Goal: Information Seeking & Learning: Learn about a topic

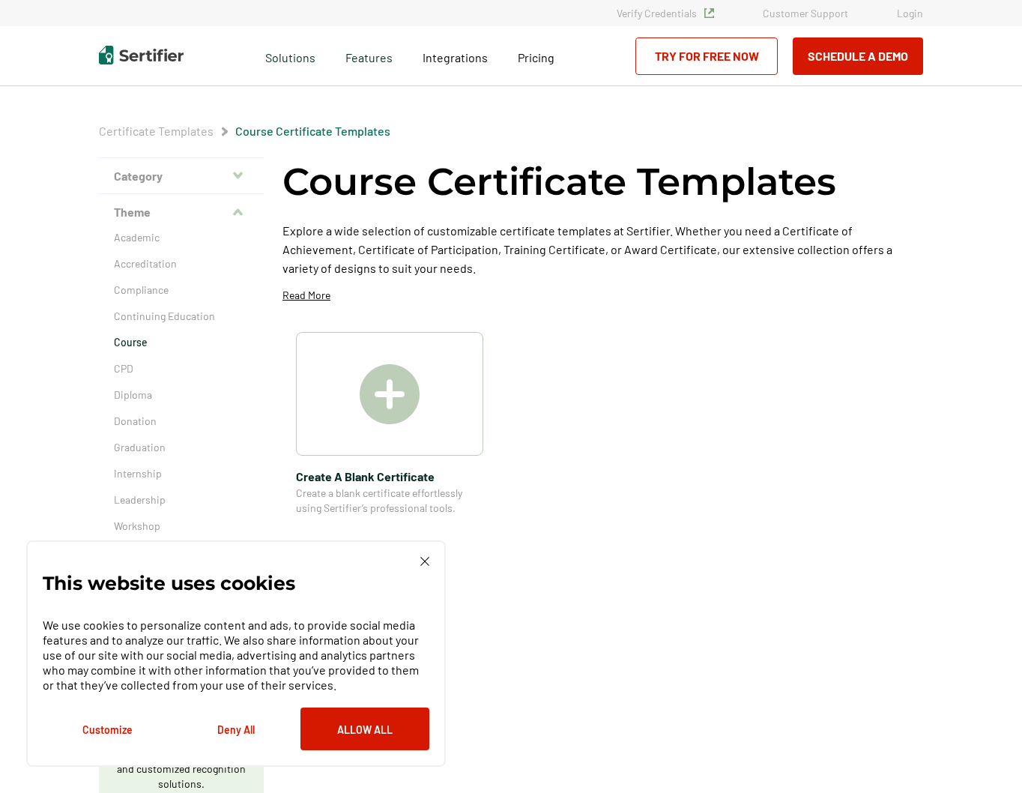
drag, startPoint x: 423, startPoint y: 561, endPoint x: 432, endPoint y: 558, distance: 9.7
click at [423, 561] on img at bounding box center [424, 561] width 9 height 9
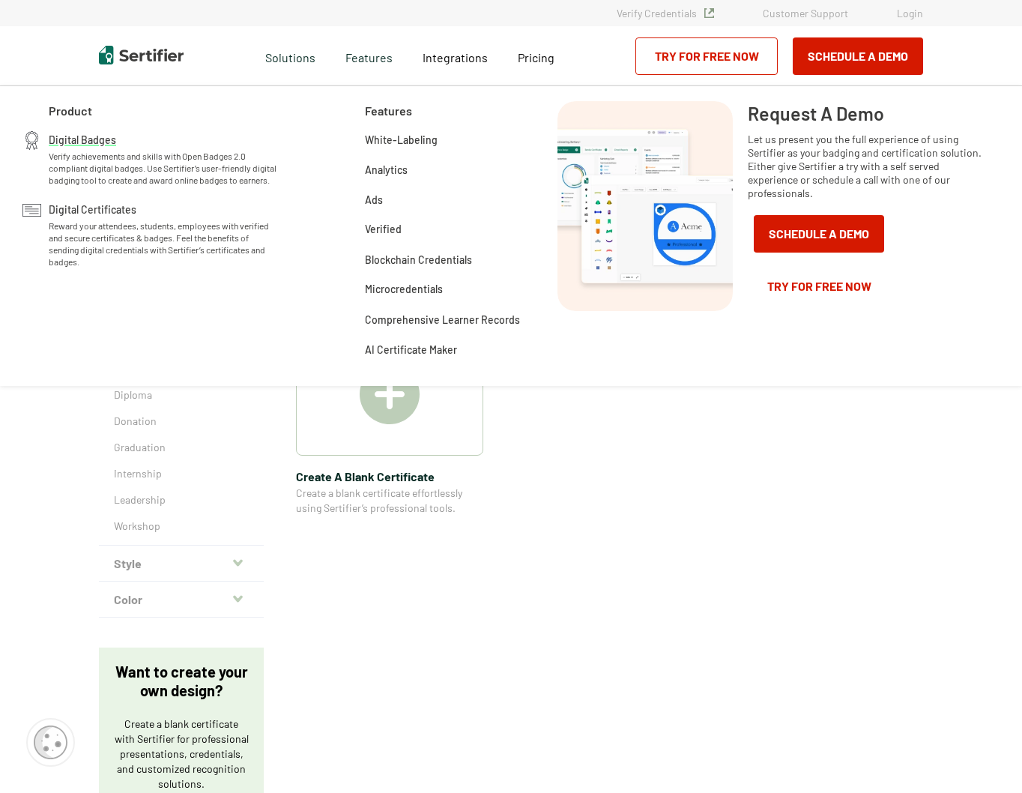
click at [91, 148] on div "Digital Badges Verify achievements and skills with Open Badges 2.0 compliant di…" at bounding box center [164, 158] width 230 height 55
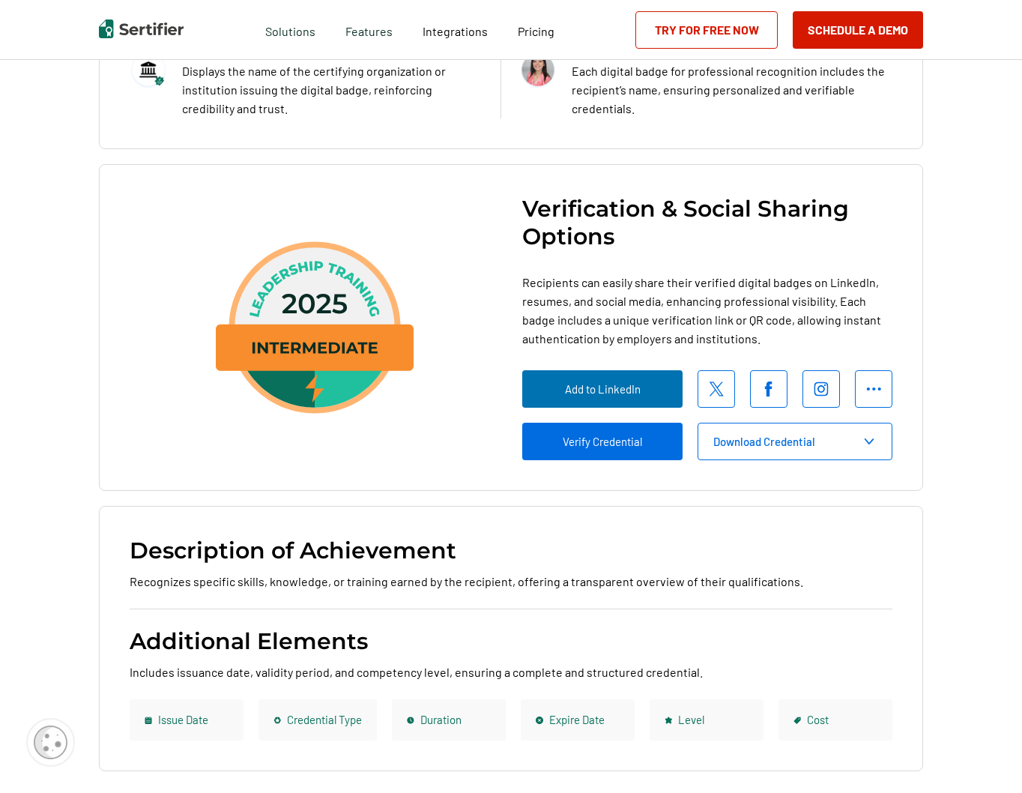
scroll to position [1949, 0]
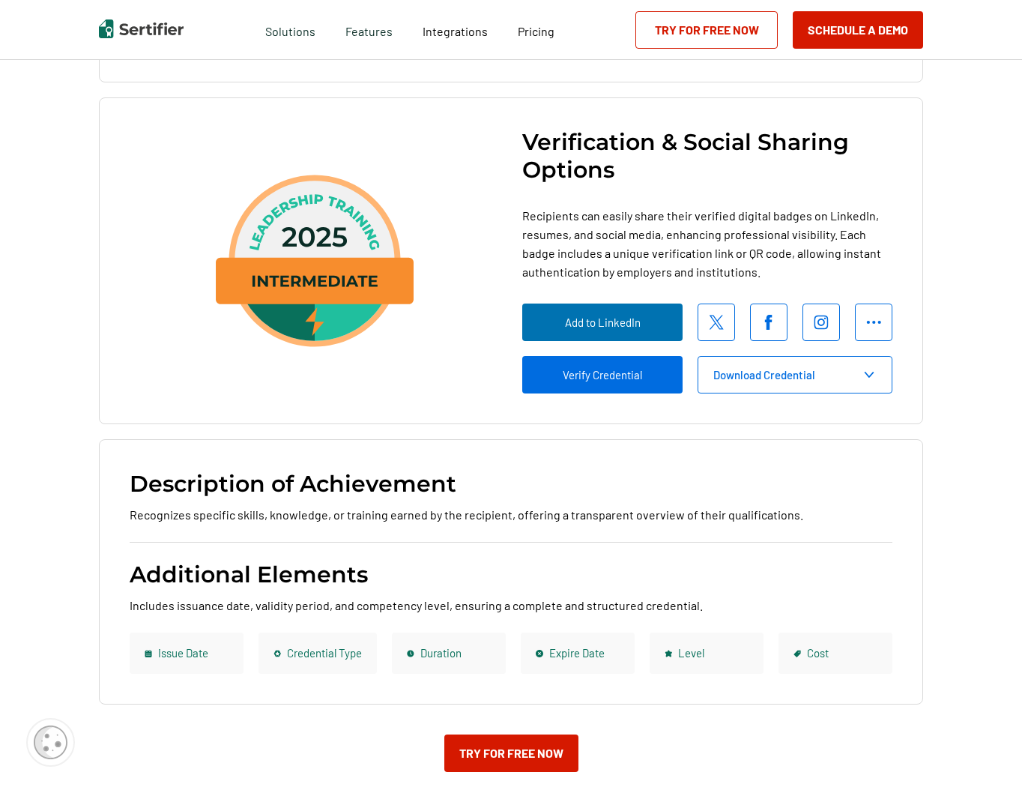
click at [635, 281] on span "Recipients can easily share their verified digital badges on LinkedIn, resumes,…" at bounding box center [707, 243] width 370 height 75
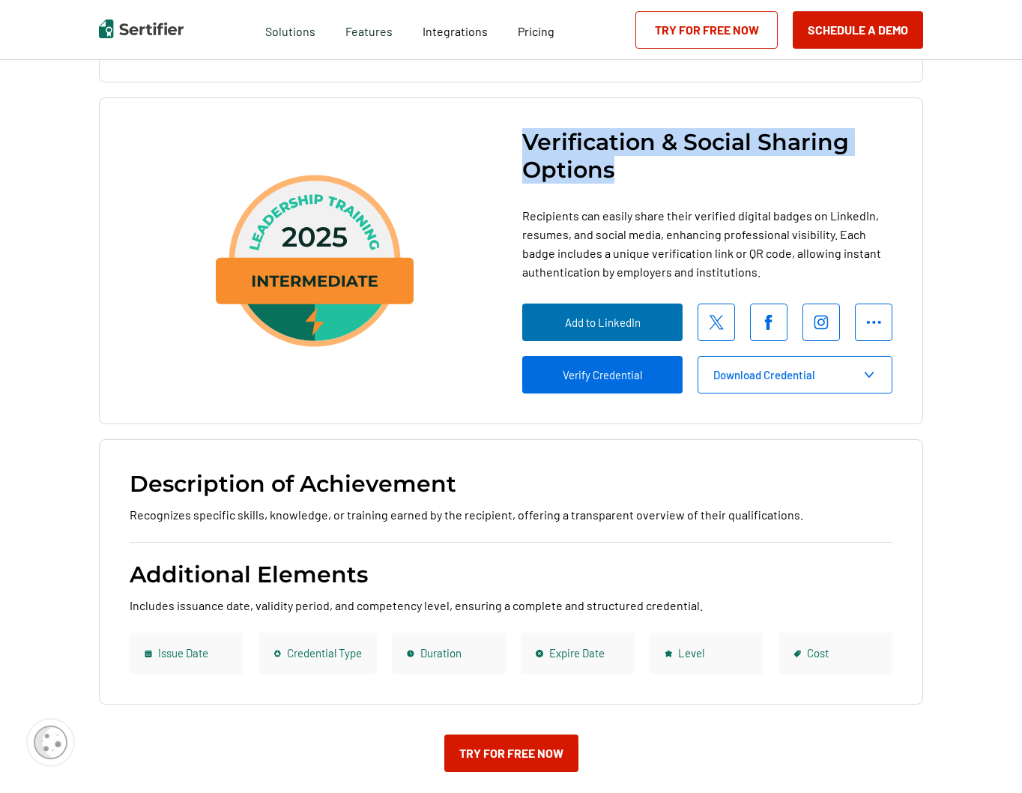
drag, startPoint x: 525, startPoint y: 275, endPoint x: 621, endPoint y: 308, distance: 102.2
click at [621, 184] on h3 "Verification & Social Sharing Options" at bounding box center [707, 155] width 370 height 55
drag, startPoint x: 624, startPoint y: 316, endPoint x: 613, endPoint y: 355, distance: 41.1
click at [624, 184] on h3 "Verification & Social Sharing Options" at bounding box center [707, 155] width 370 height 55
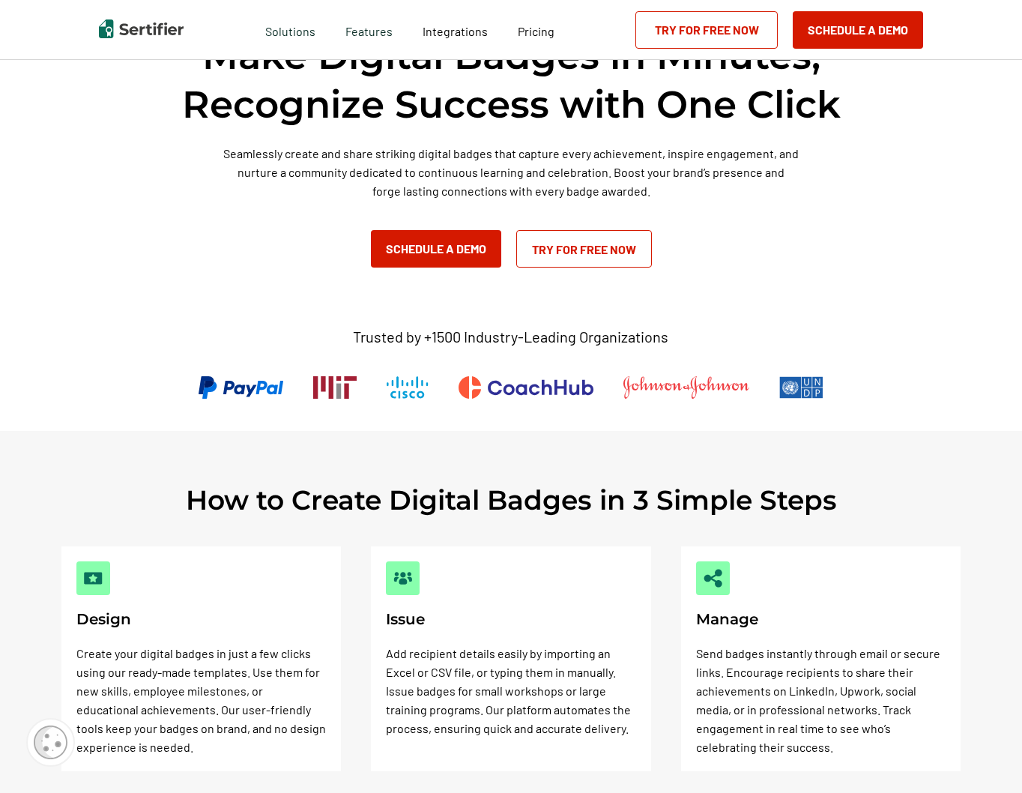
scroll to position [0, 0]
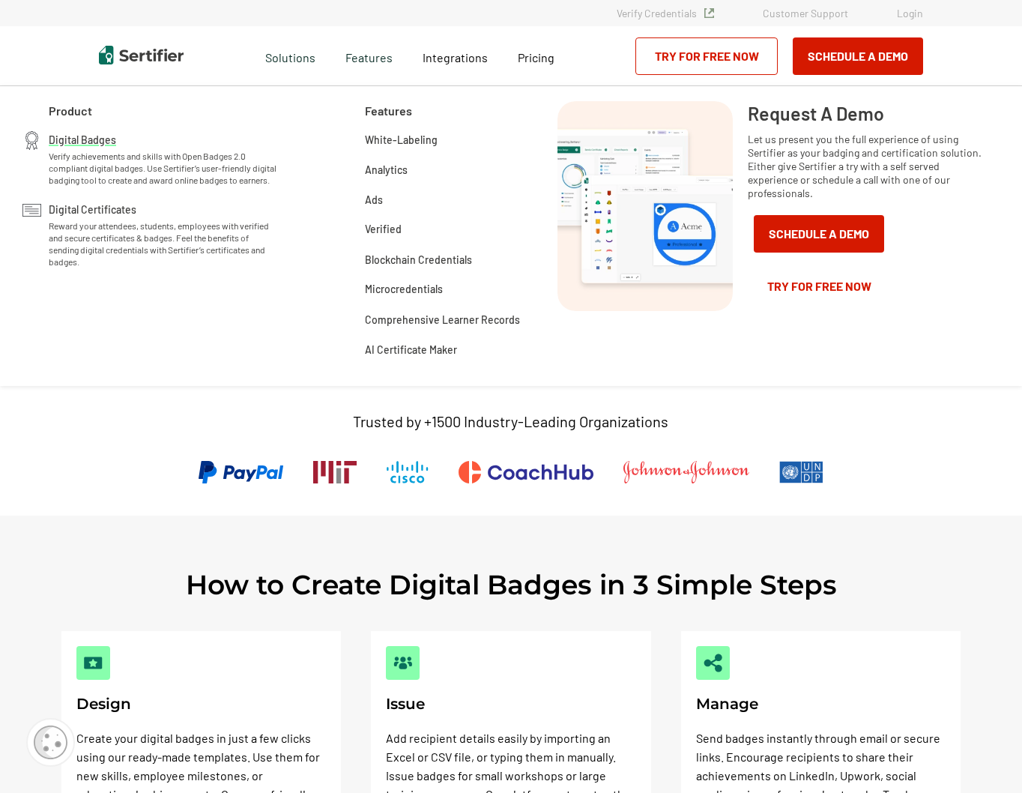
click at [85, 151] on span "Verify achievements and skills with Open Badges 2.0 compliant digital badges. U…" at bounding box center [164, 168] width 230 height 36
click at [115, 216] on span "Digital Certificates" at bounding box center [93, 208] width 88 height 15
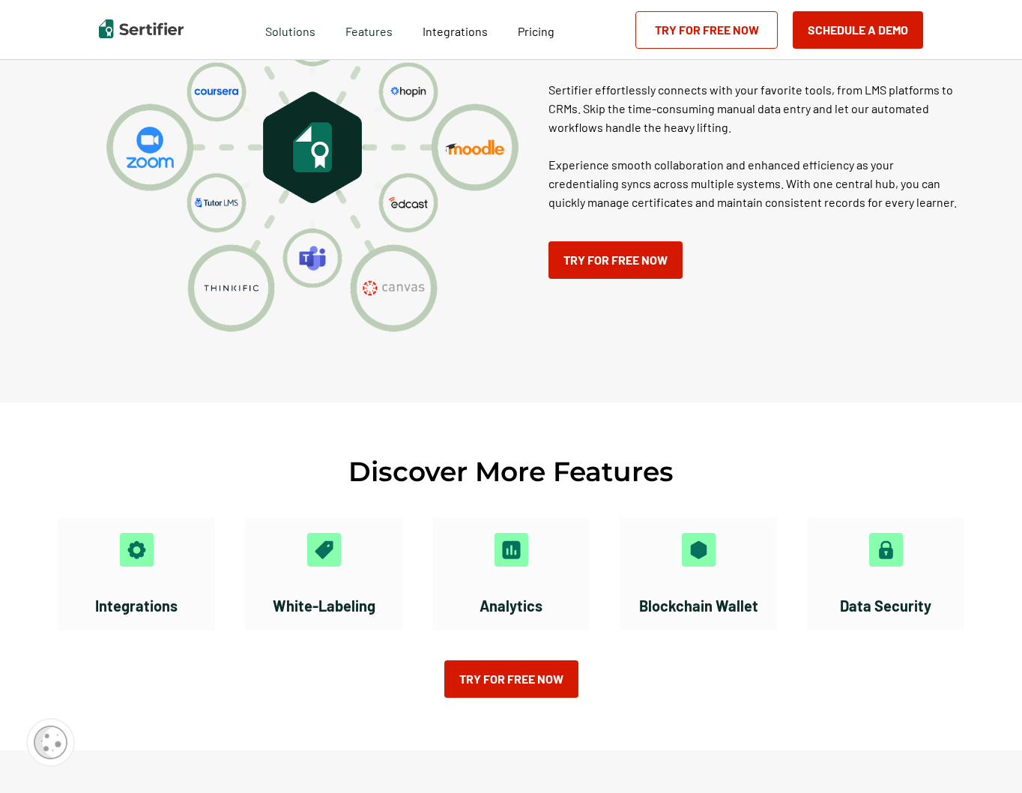
scroll to position [2439, 0]
